Goal: Find specific page/section: Find specific page/section

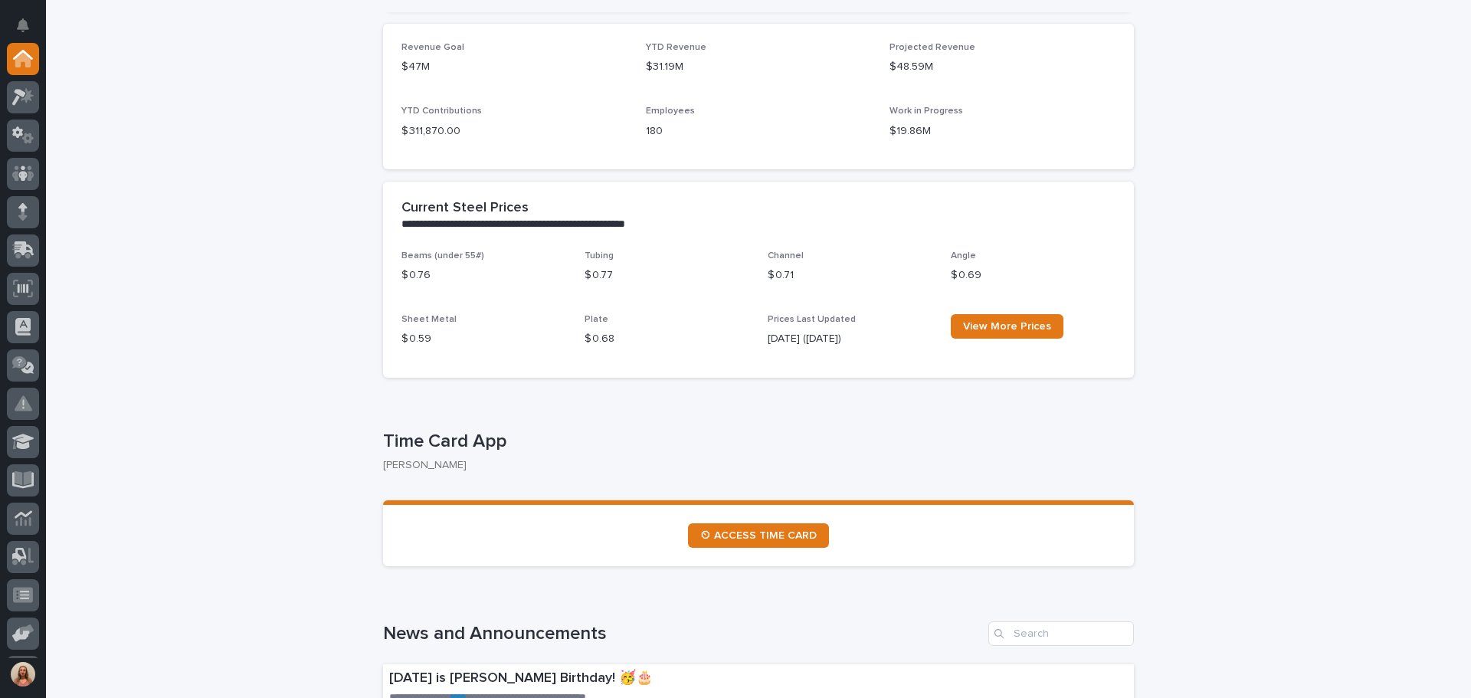
scroll to position [460, 0]
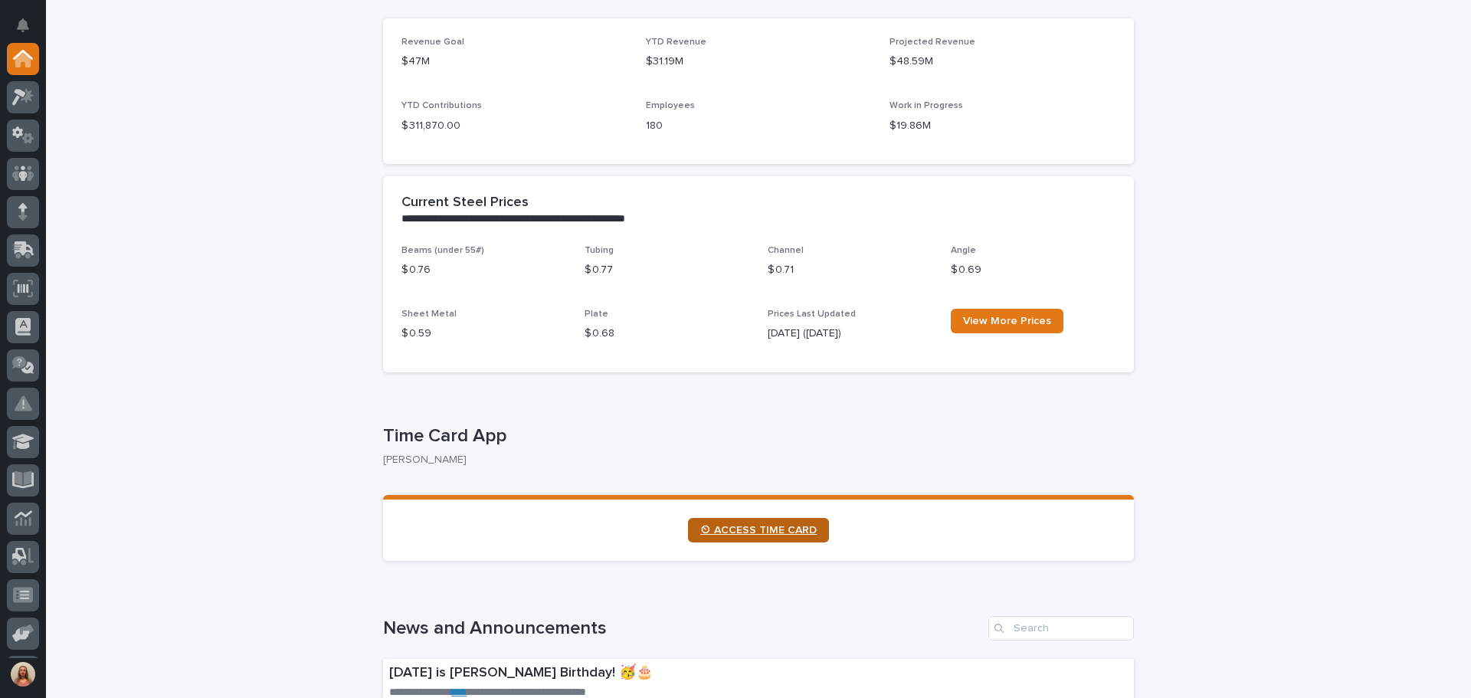
click at [735, 523] on link "⏲ ACCESS TIME CARD" at bounding box center [758, 530] width 141 height 25
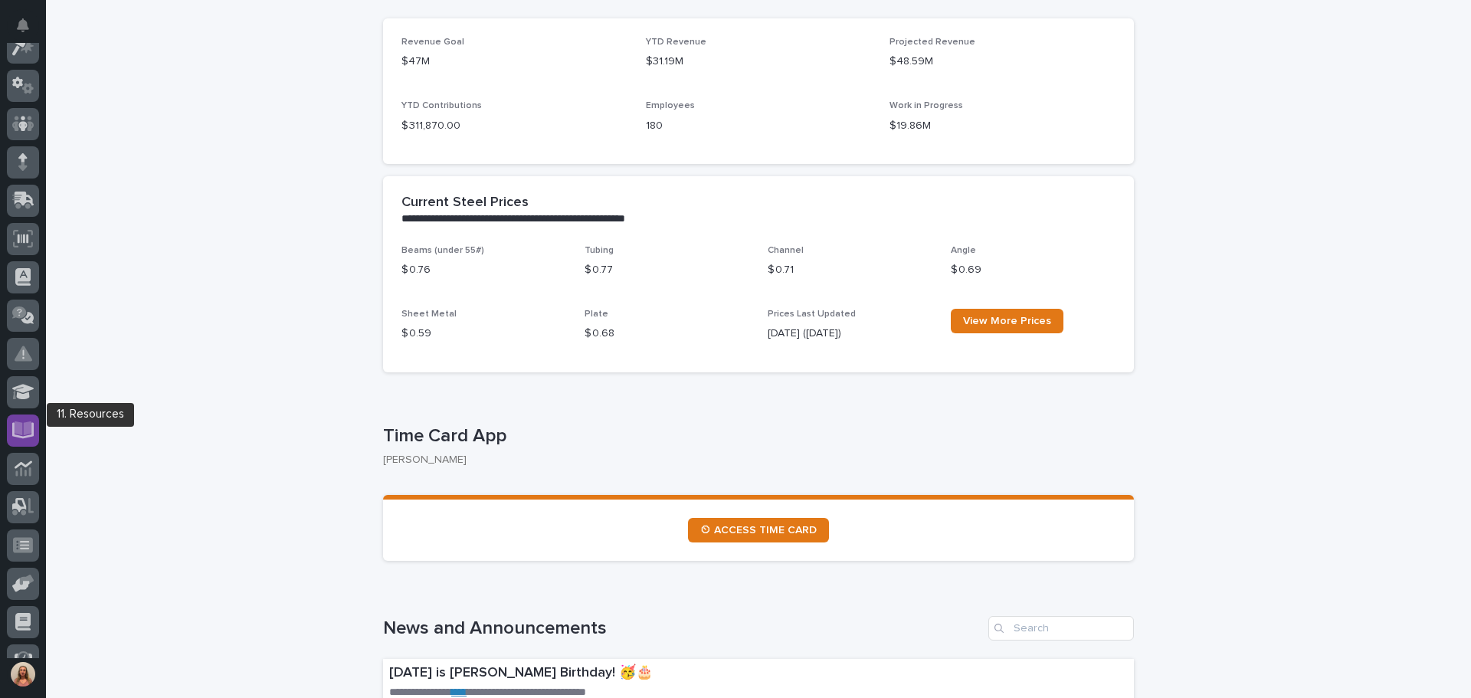
scroll to position [77, 0]
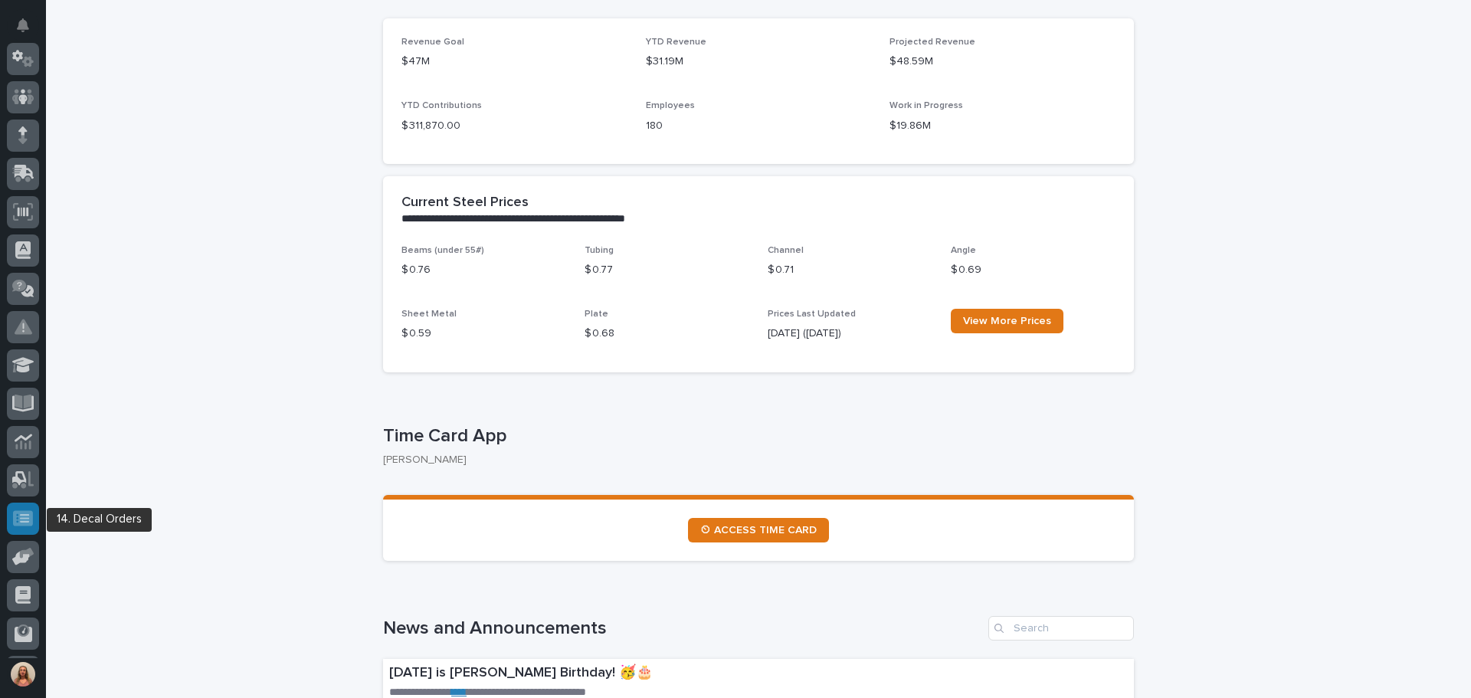
click at [25, 518] on icon at bounding box center [24, 518] width 9 height 8
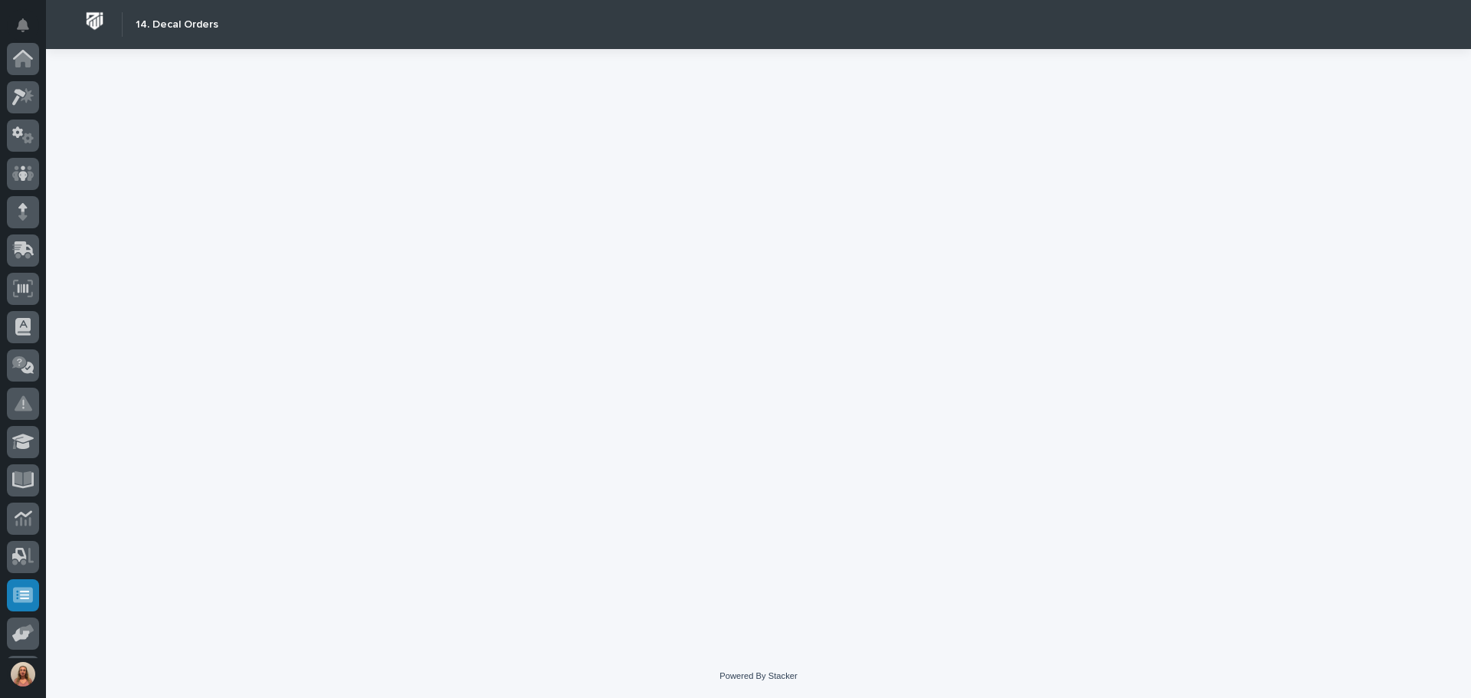
scroll to position [189, 0]
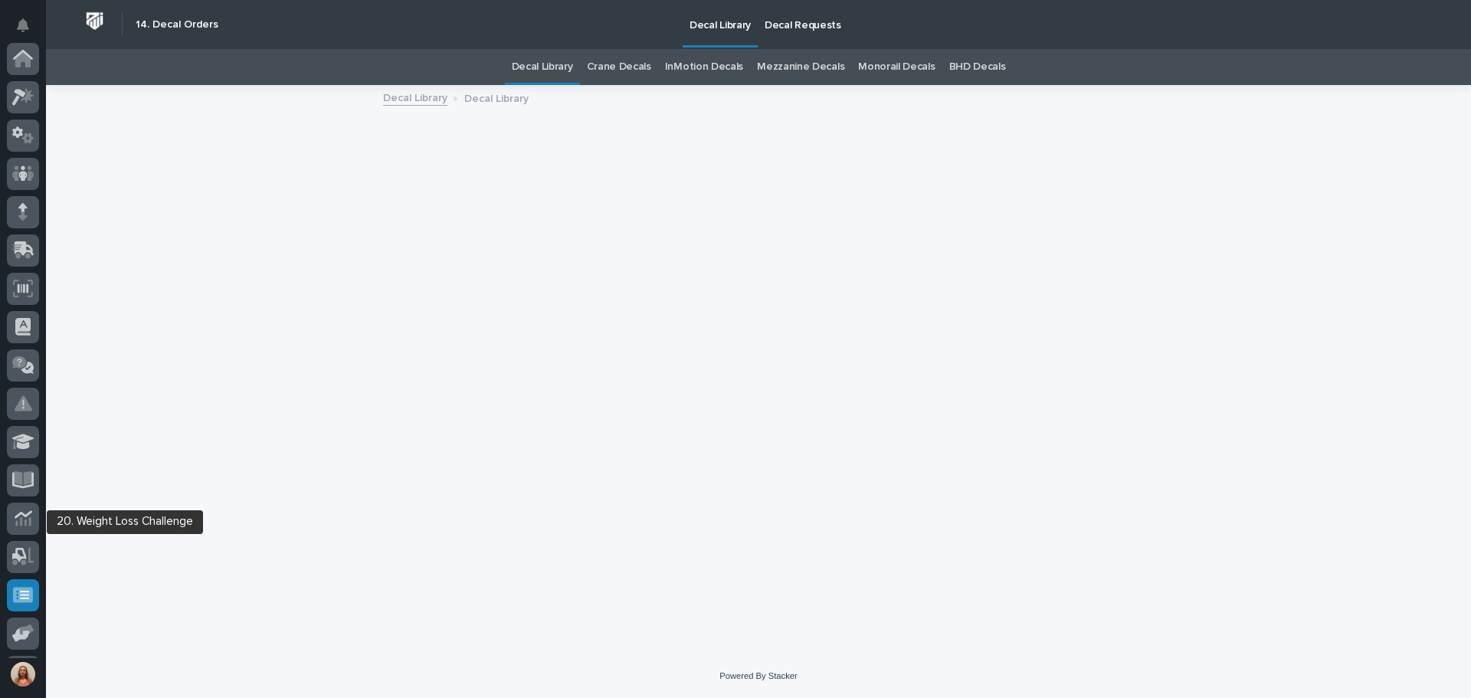
scroll to position [189, 0]
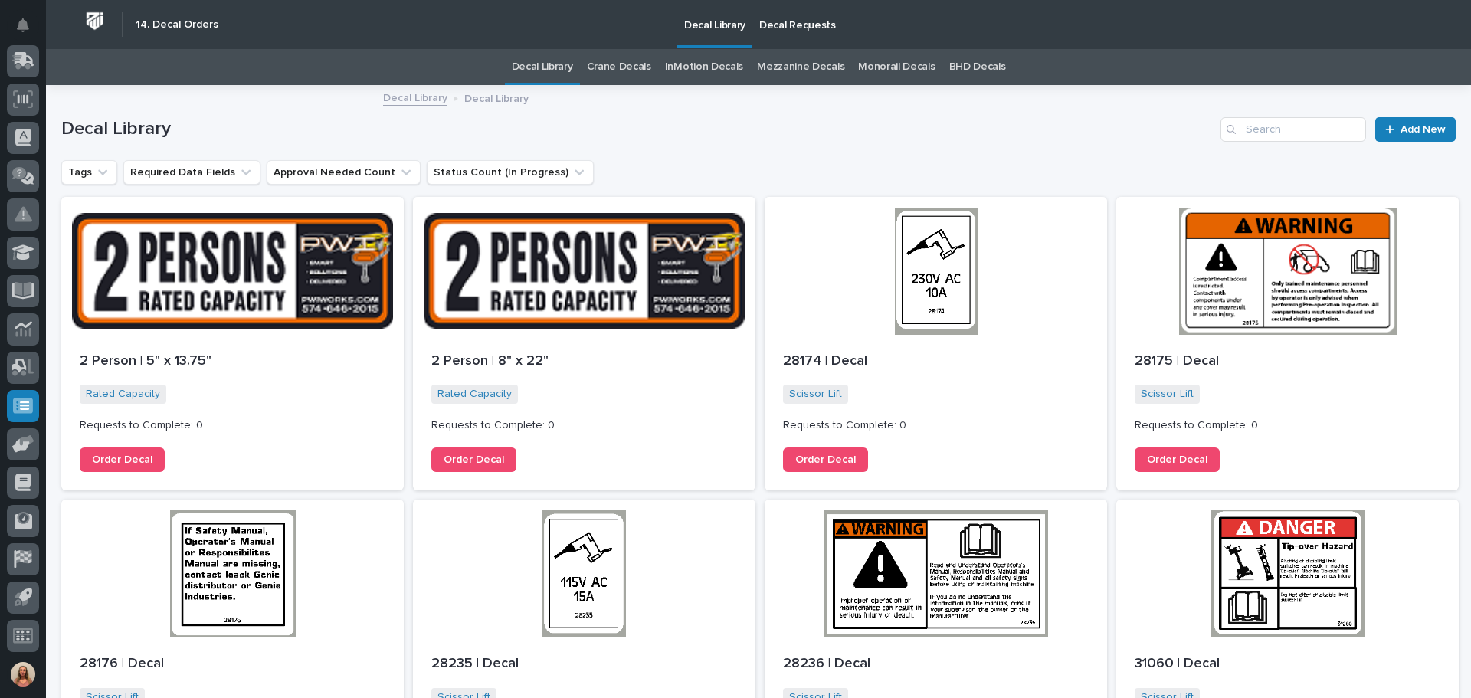
click at [799, 28] on p "Decal Requests" at bounding box center [797, 16] width 77 height 32
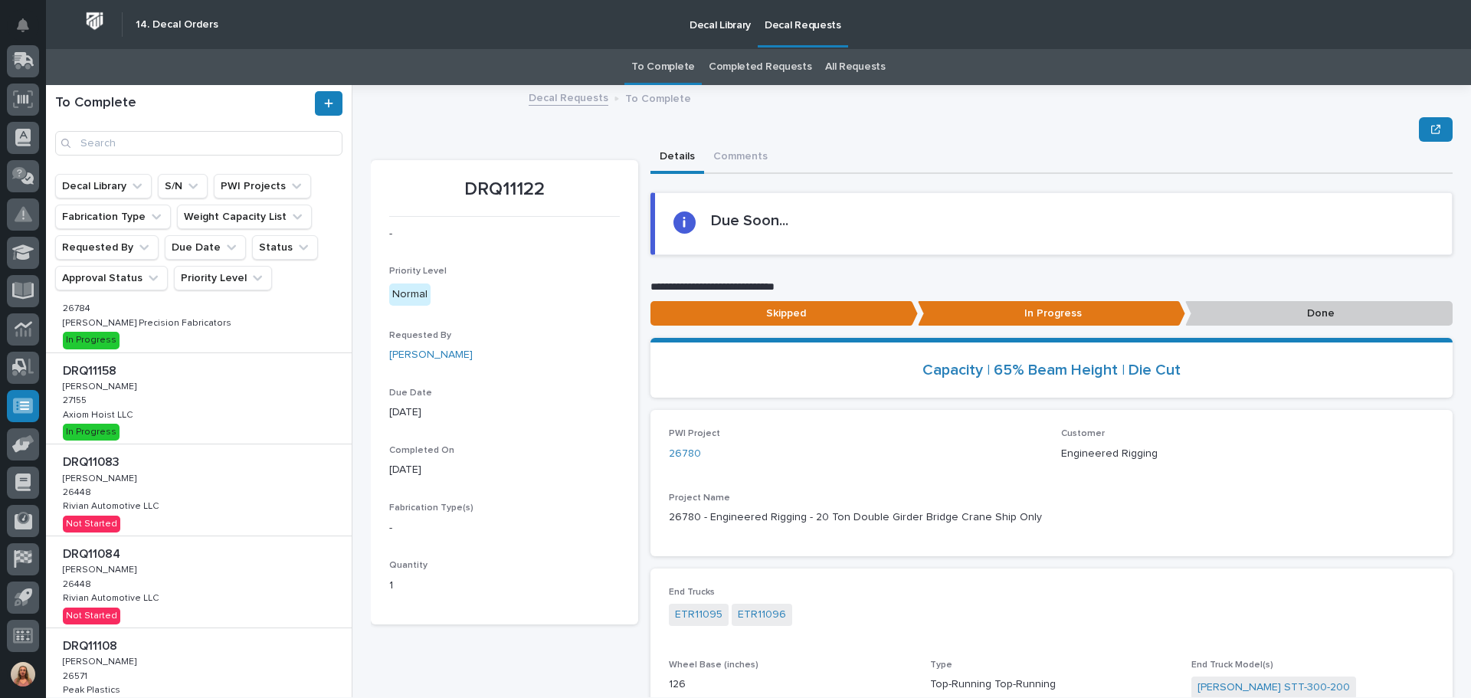
scroll to position [230, 0]
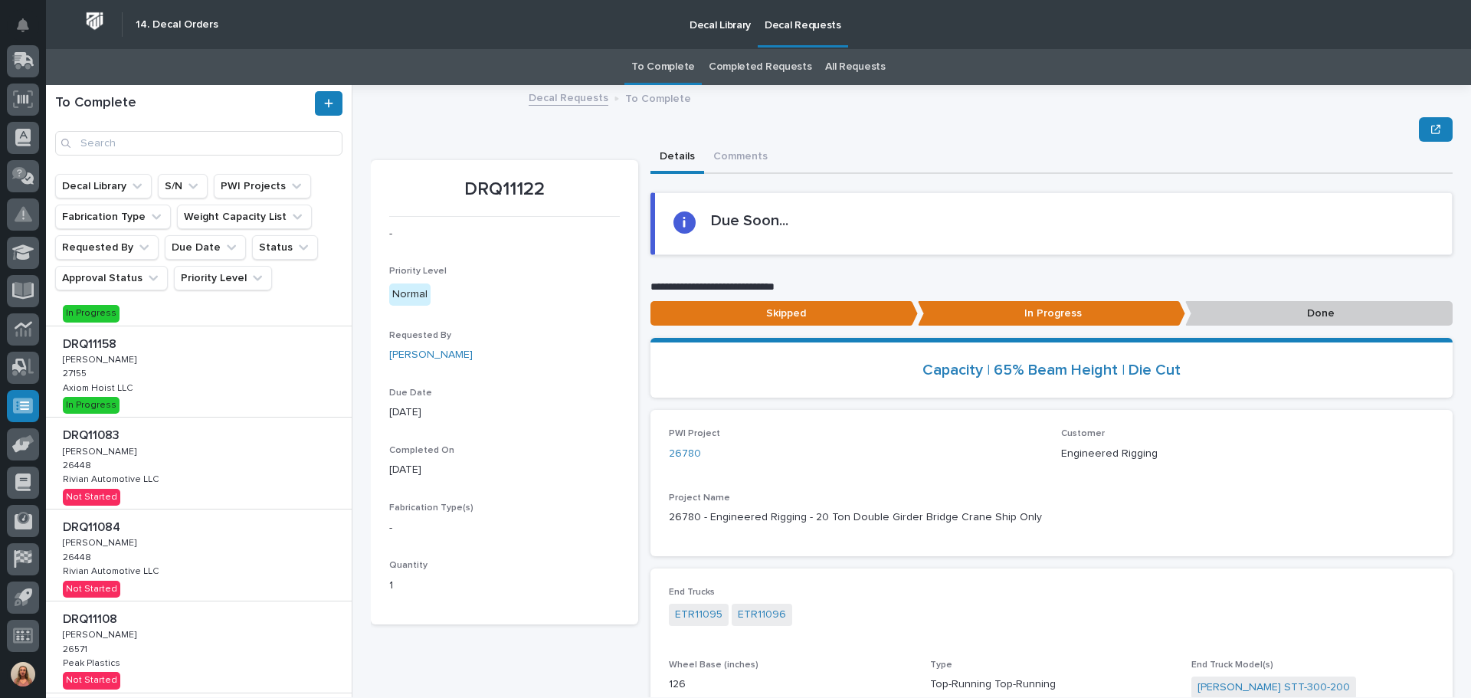
click at [219, 449] on div "DRQ11083 DRQ11083 Adam Yutzy Adam Yutzy 26448 26448 Rivian Automotive LLC Rivia…" at bounding box center [199, 463] width 306 height 91
